Goal: Information Seeking & Learning: Learn about a topic

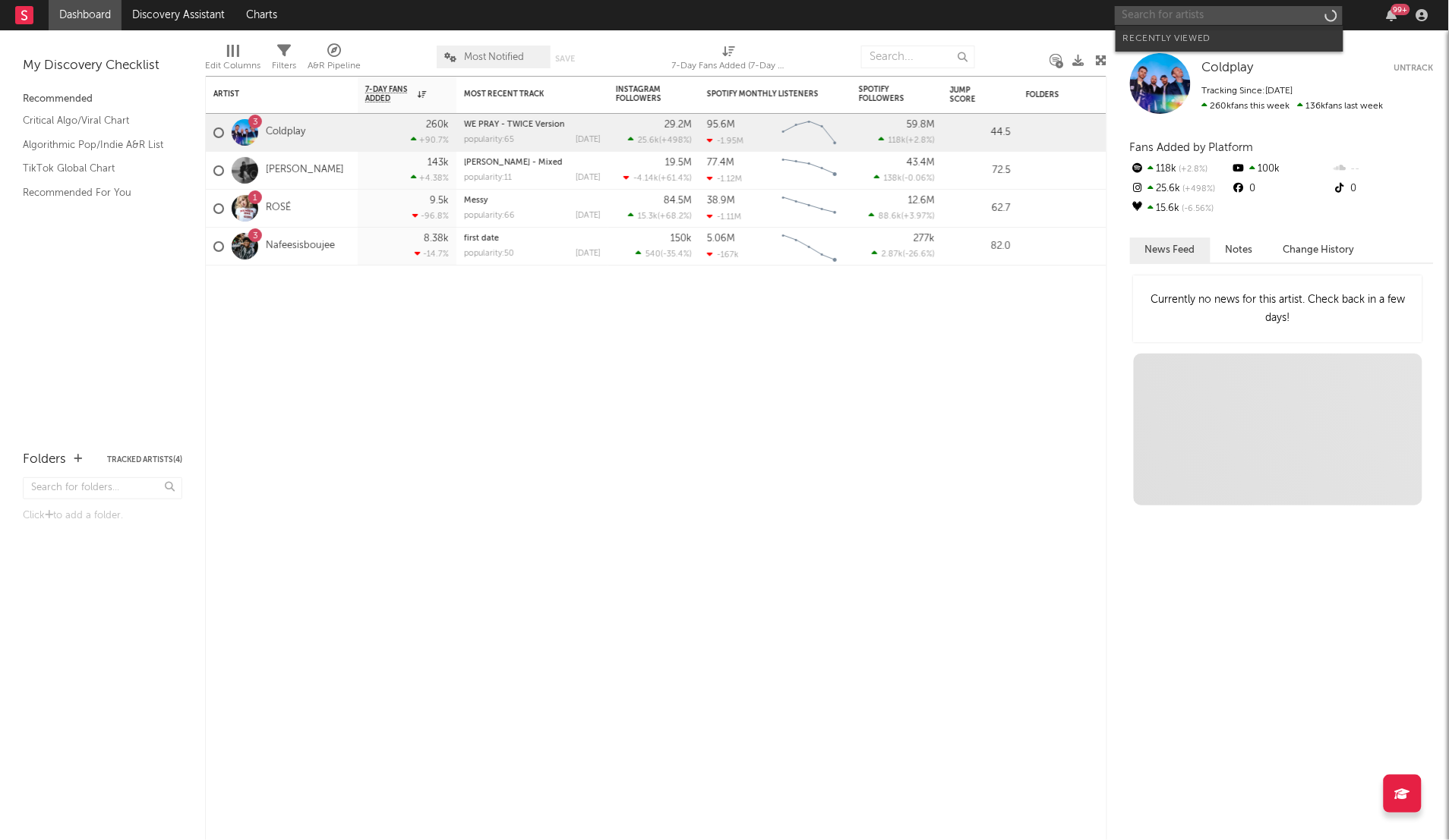
click at [1199, 12] on input "text" at bounding box center [1228, 16] width 228 height 19
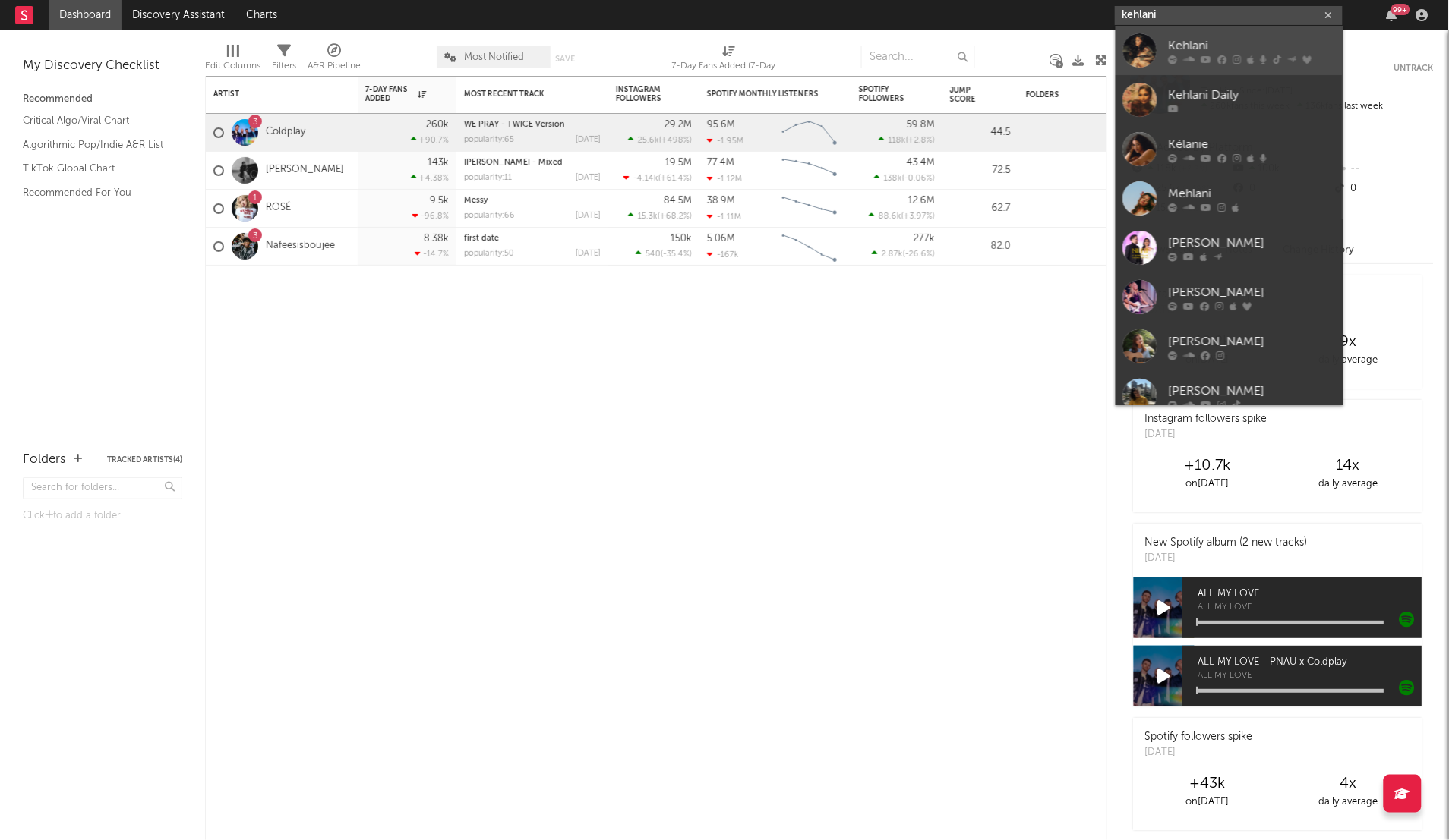
type input "kehlani"
click at [1169, 45] on div "Kehlani" at bounding box center [1253, 45] width 167 height 18
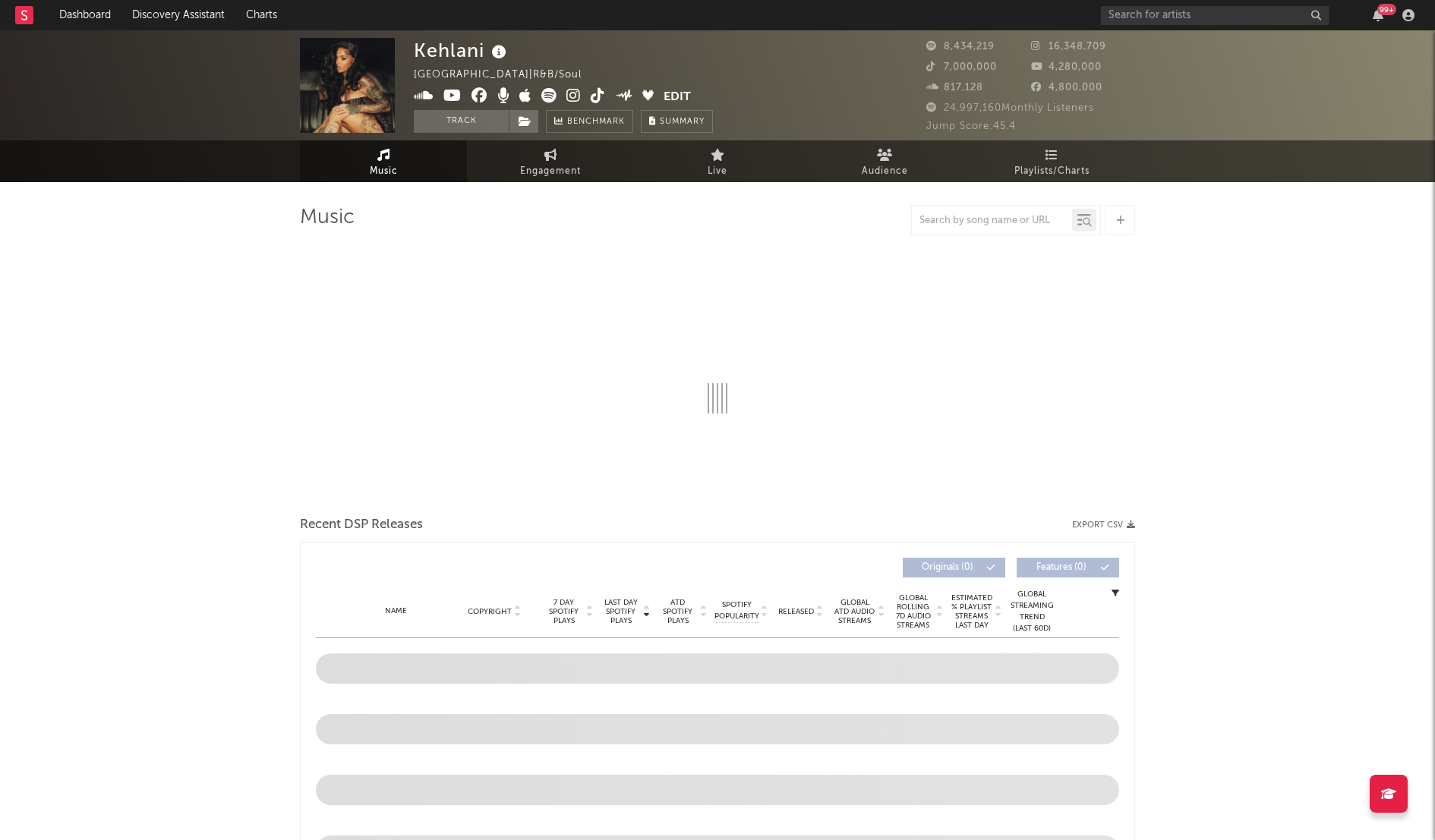
select select "6m"
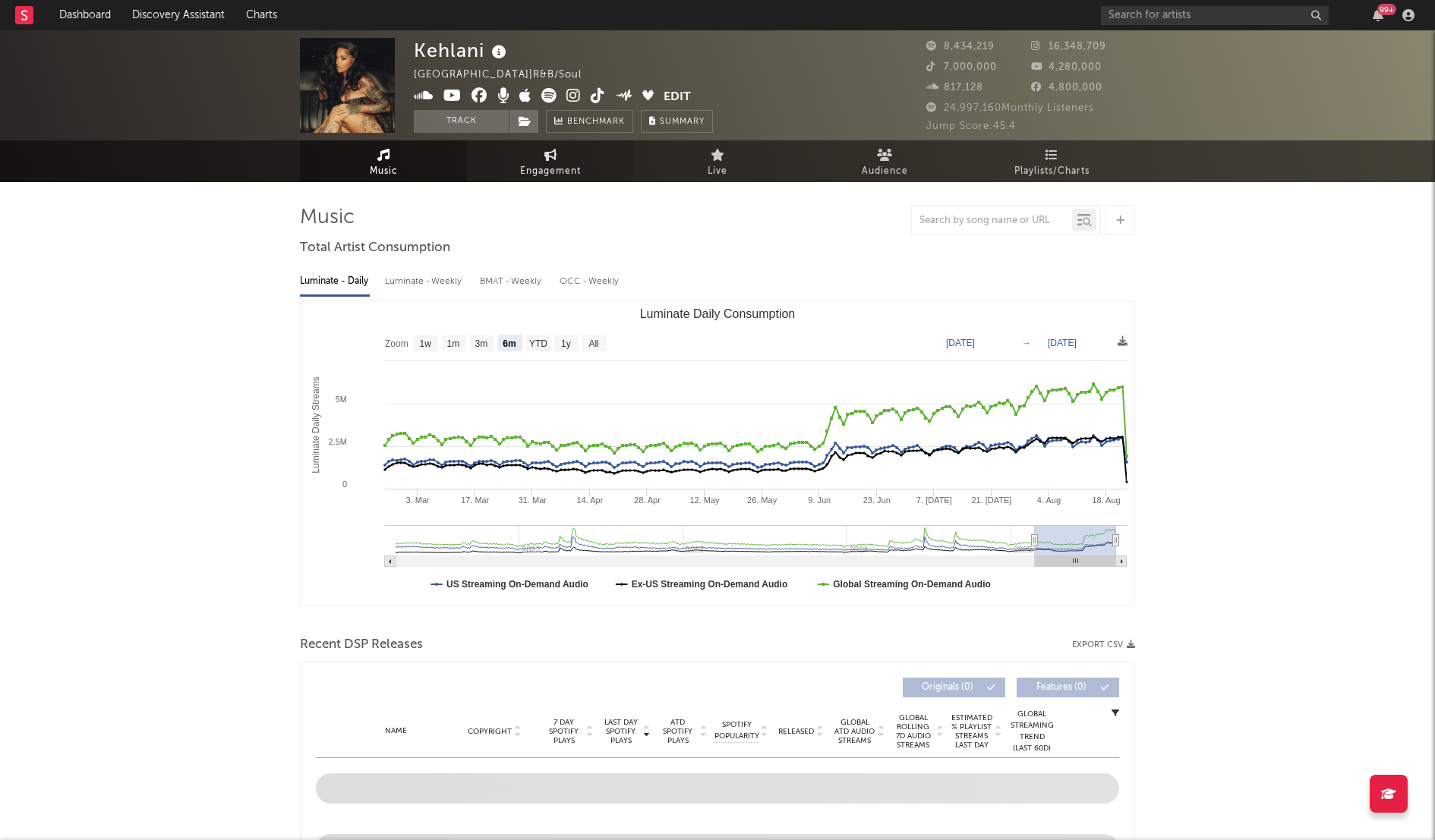
click at [547, 162] on span "Engagement" at bounding box center [550, 171] width 60 height 18
select select "1w"
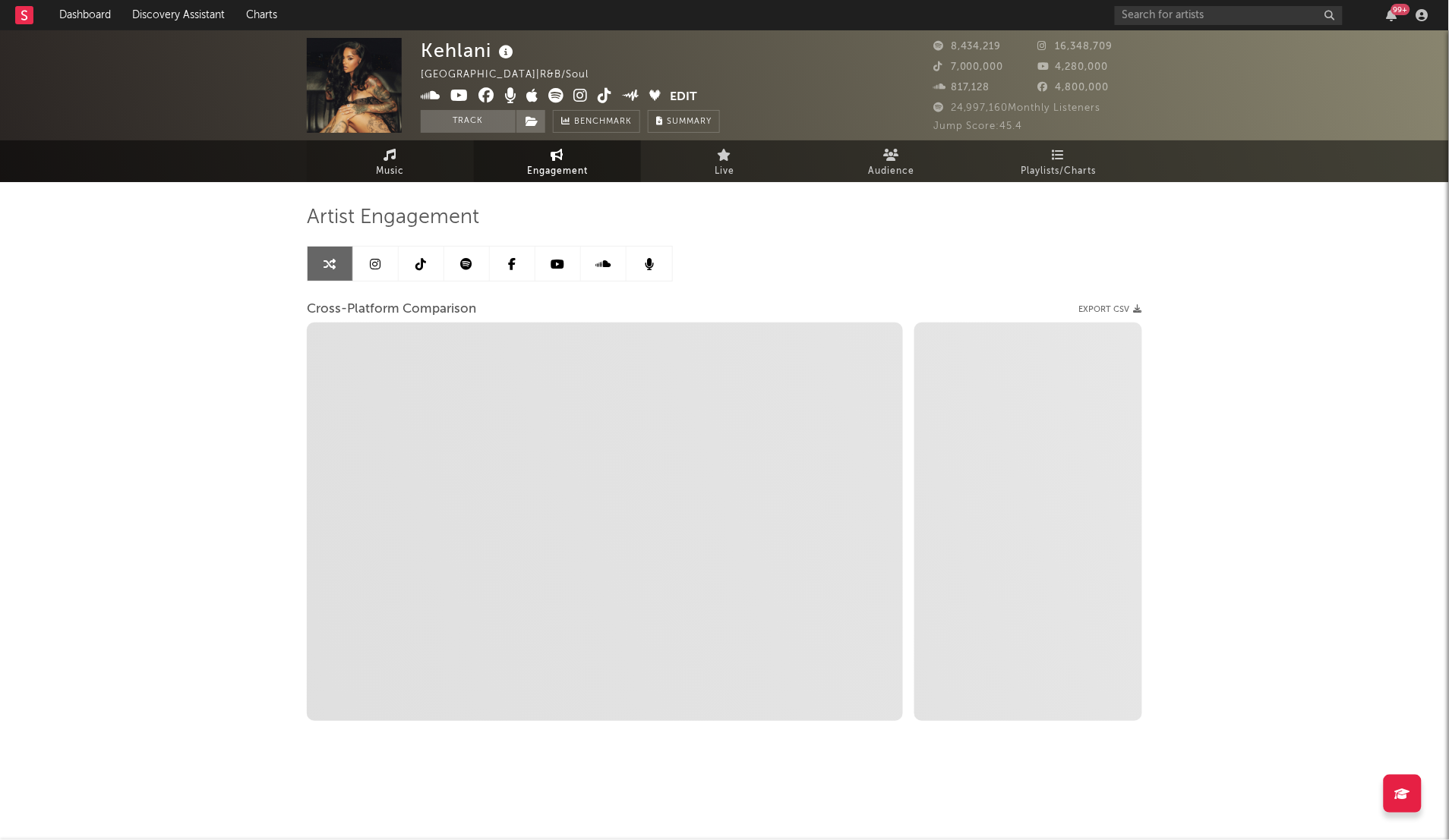
click at [384, 153] on icon at bounding box center [390, 155] width 13 height 12
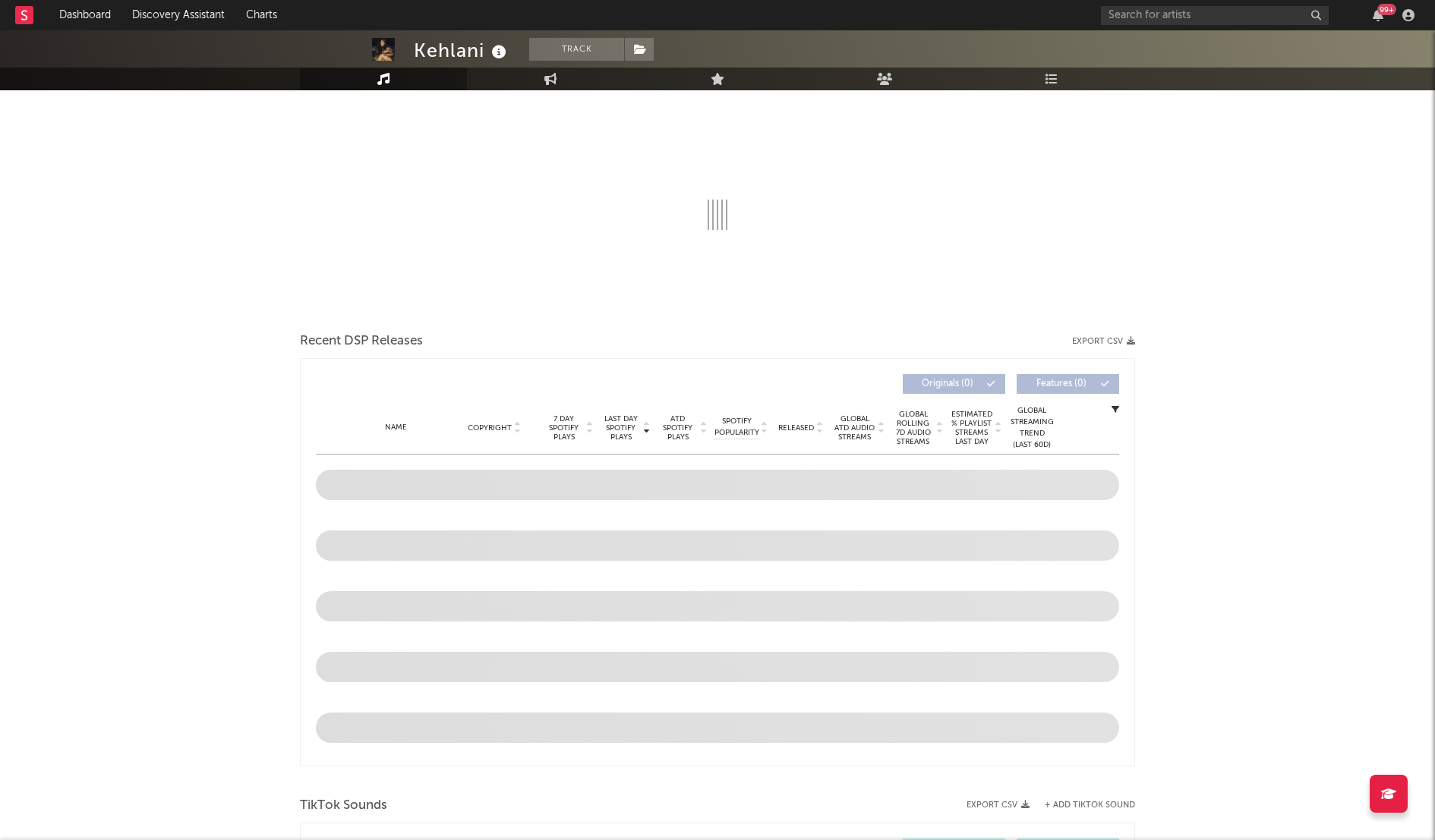
select select "6m"
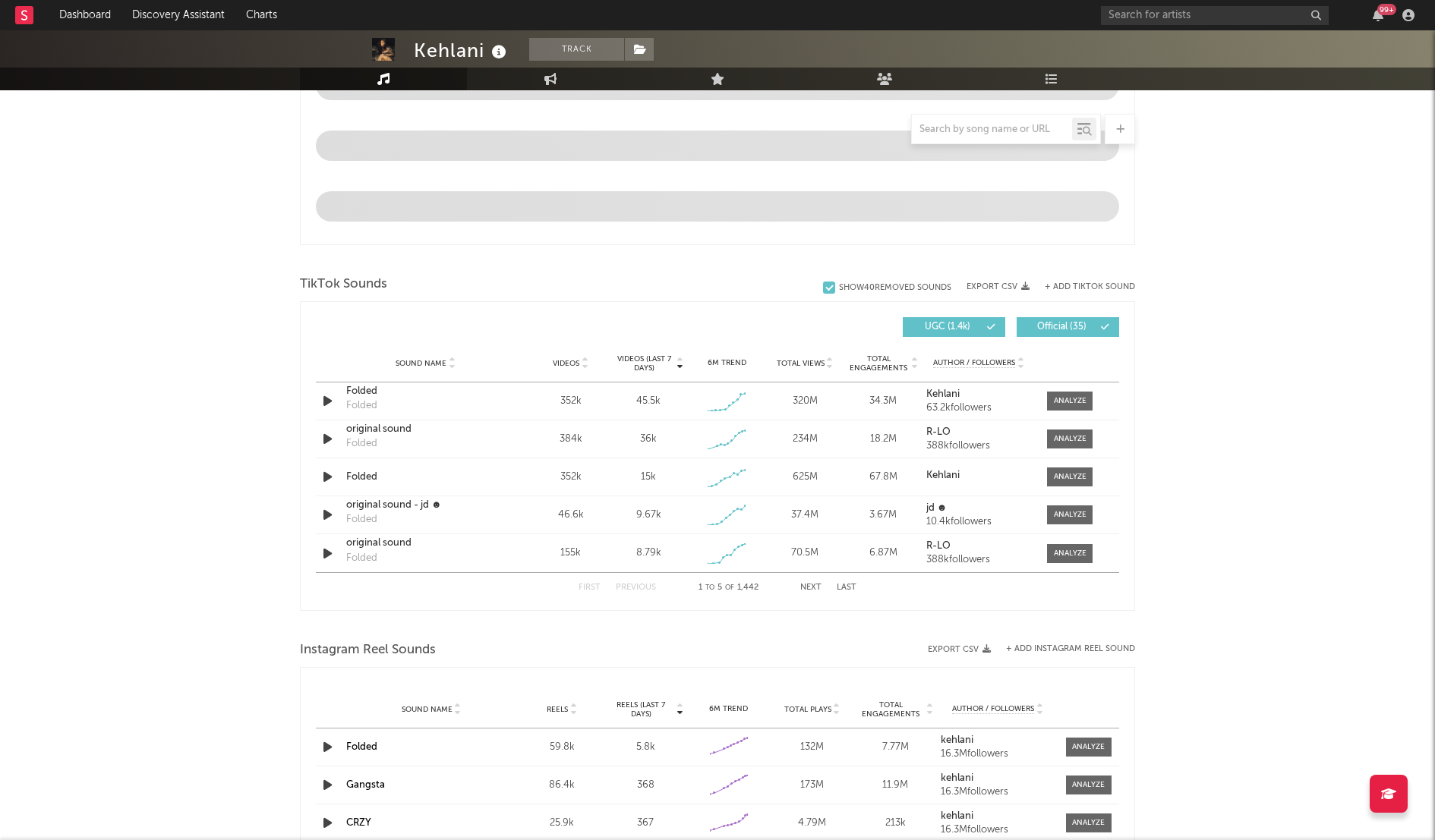
scroll to position [828, 0]
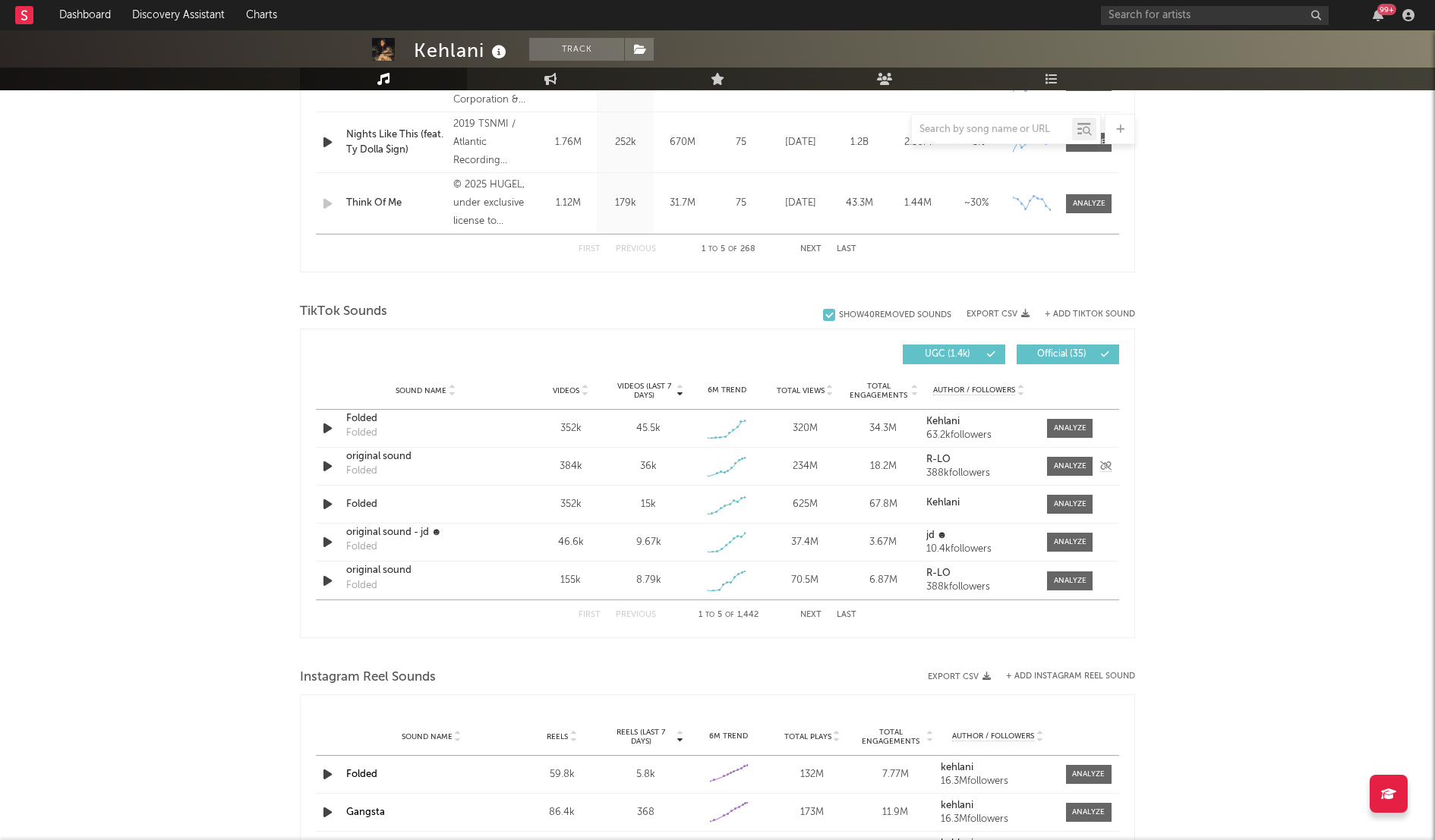
click at [328, 466] on icon "button" at bounding box center [328, 467] width 16 height 19
click at [328, 466] on icon "button" at bounding box center [327, 467] width 15 height 19
click at [1092, 463] on div at bounding box center [1066, 467] width 60 height 19
click at [1068, 463] on div at bounding box center [1070, 467] width 33 height 12
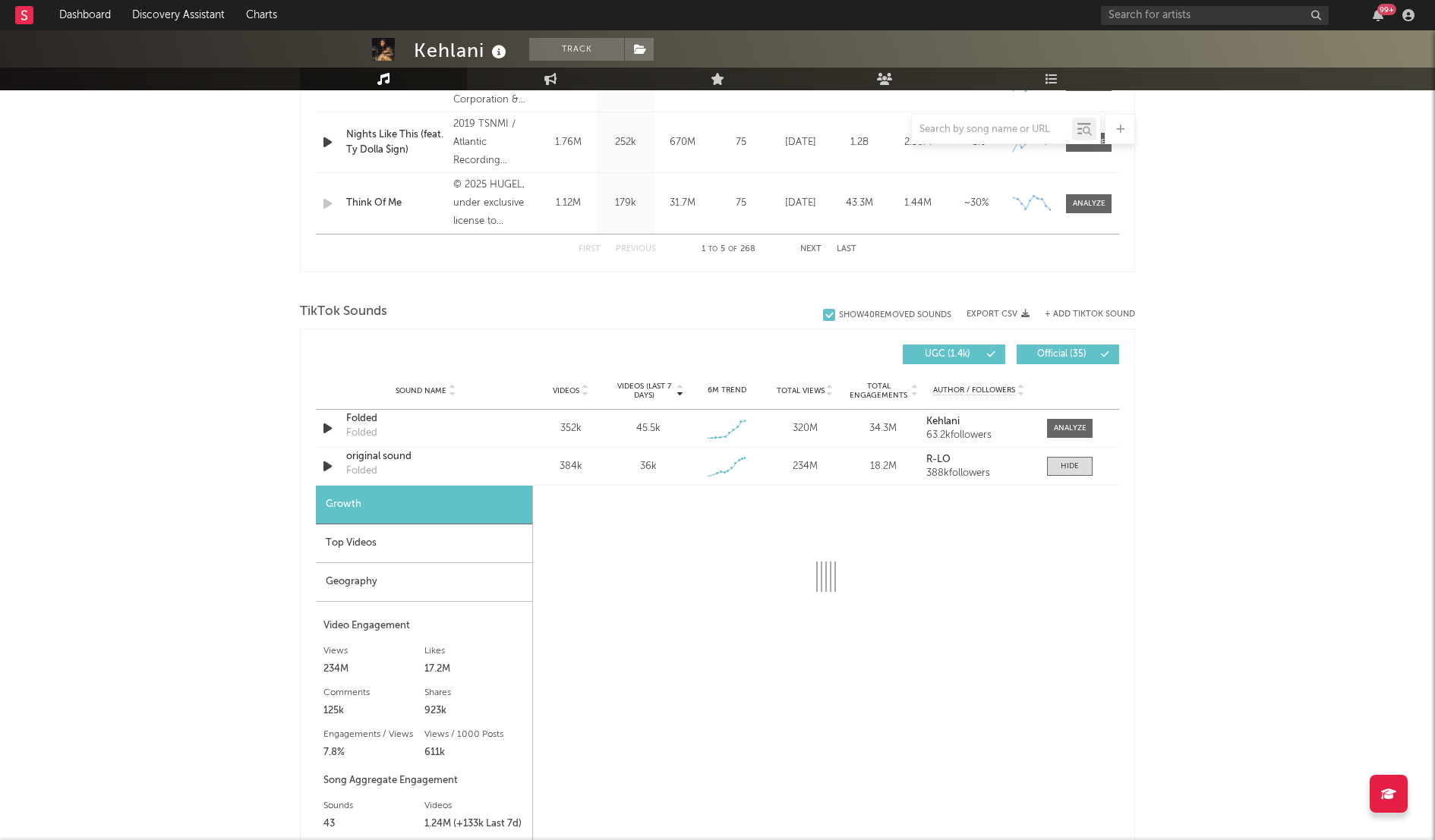
select select "1w"
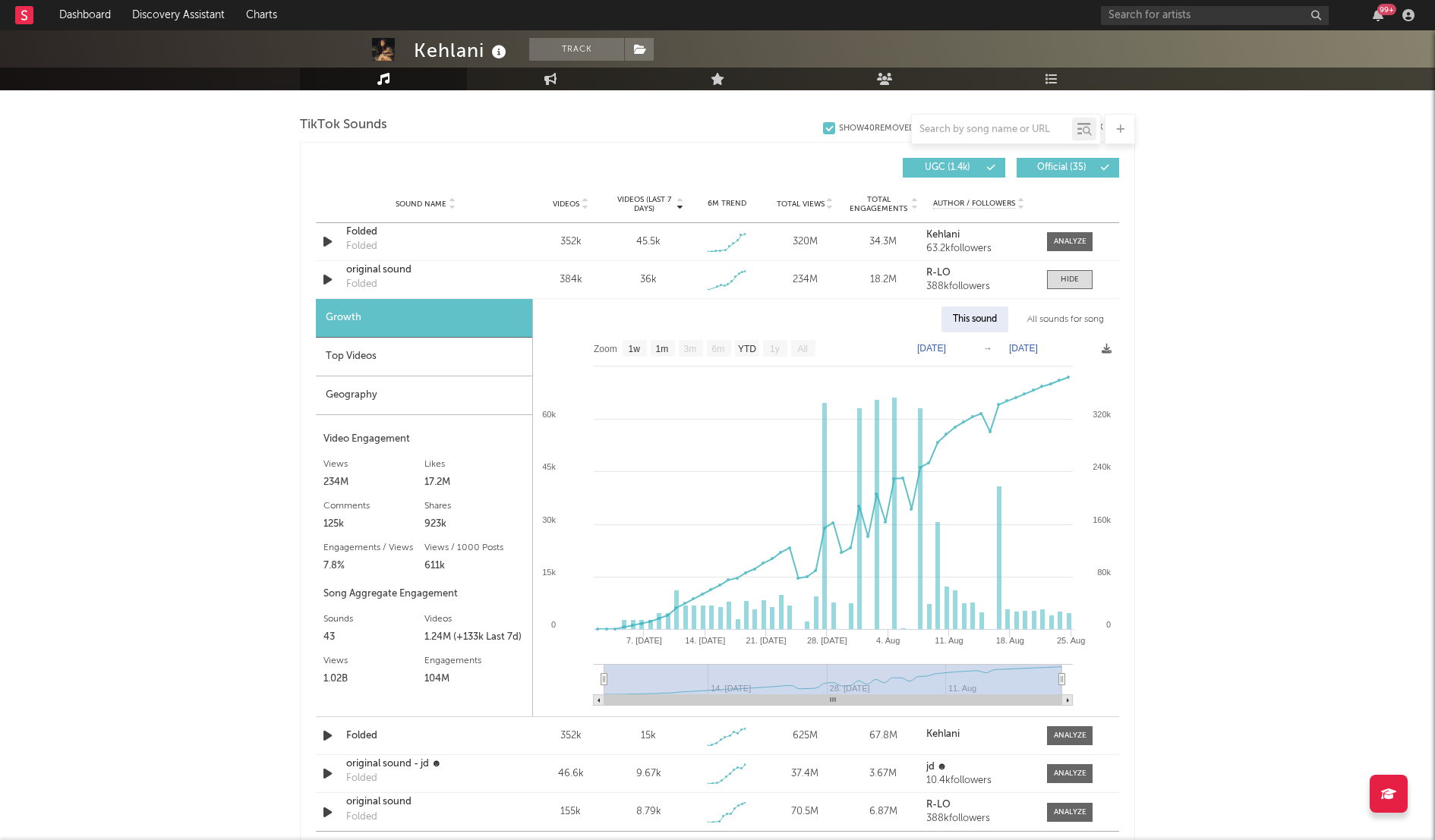
scroll to position [1017, 0]
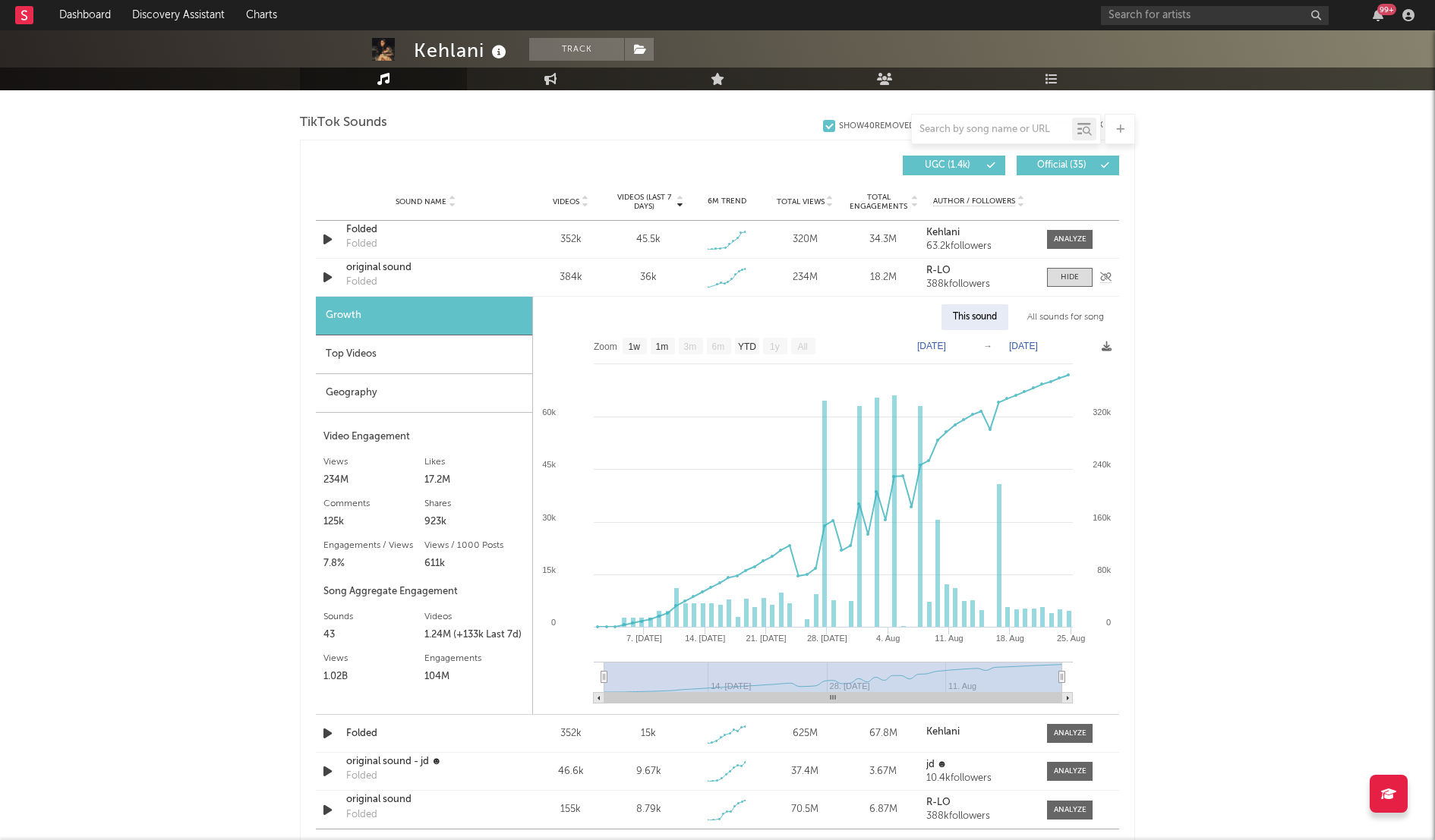
click at [331, 278] on icon "button" at bounding box center [328, 278] width 16 height 19
click at [331, 278] on icon "button" at bounding box center [327, 278] width 15 height 19
click at [1057, 273] on span at bounding box center [1069, 278] width 46 height 19
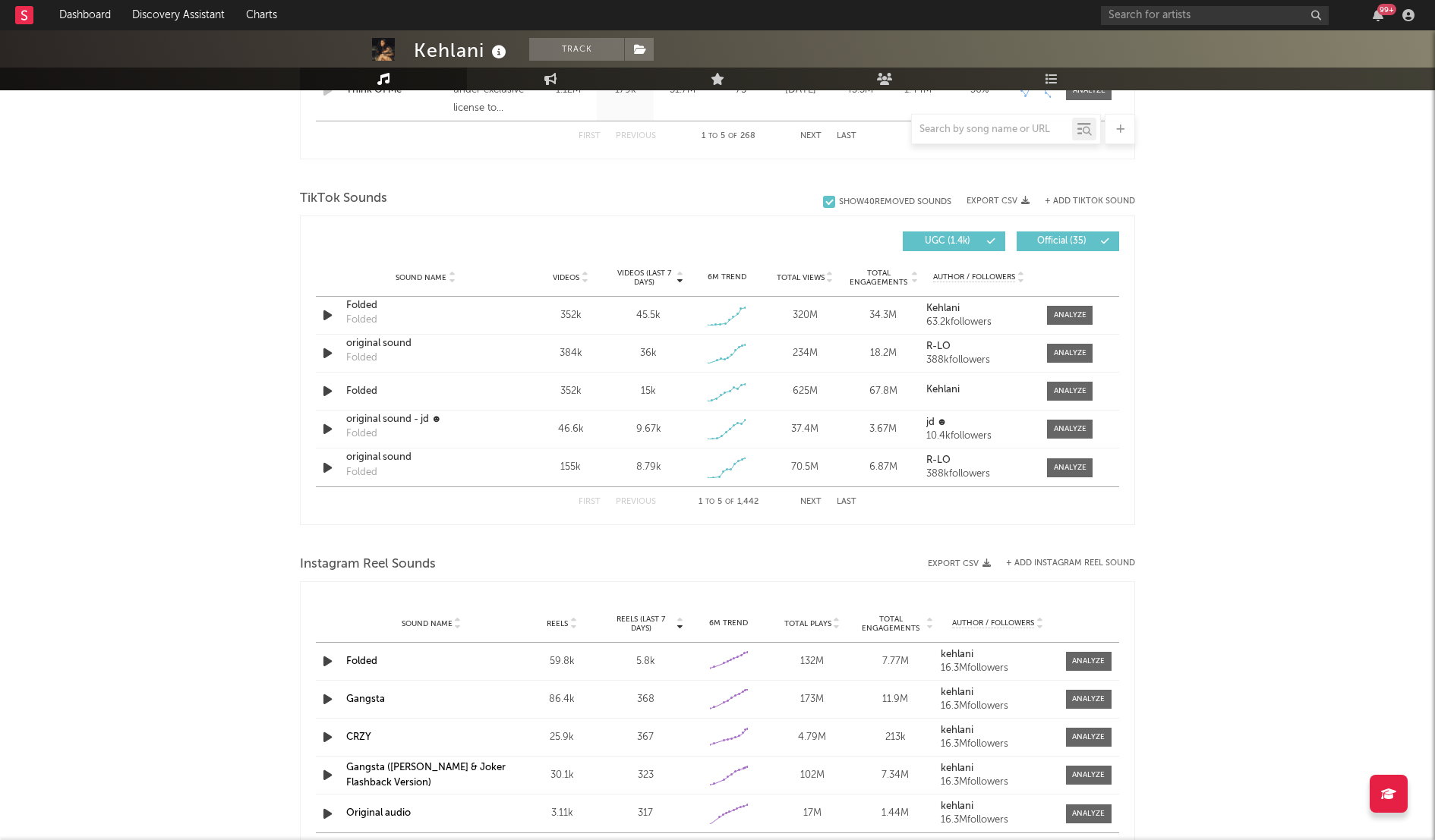
scroll to position [937, 0]
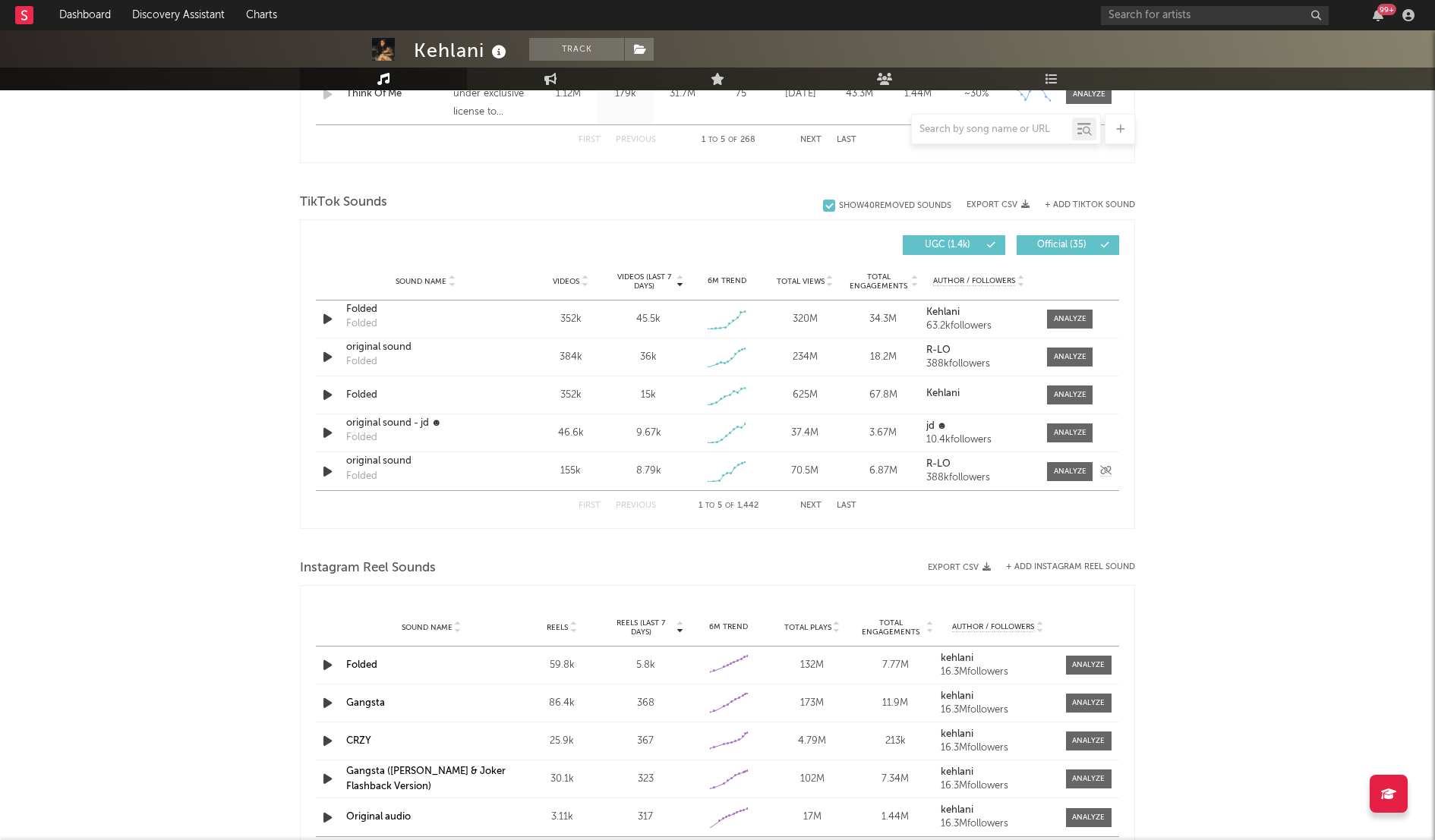
click at [331, 472] on icon "button" at bounding box center [328, 472] width 16 height 19
click at [327, 469] on icon "button" at bounding box center [327, 472] width 15 height 19
